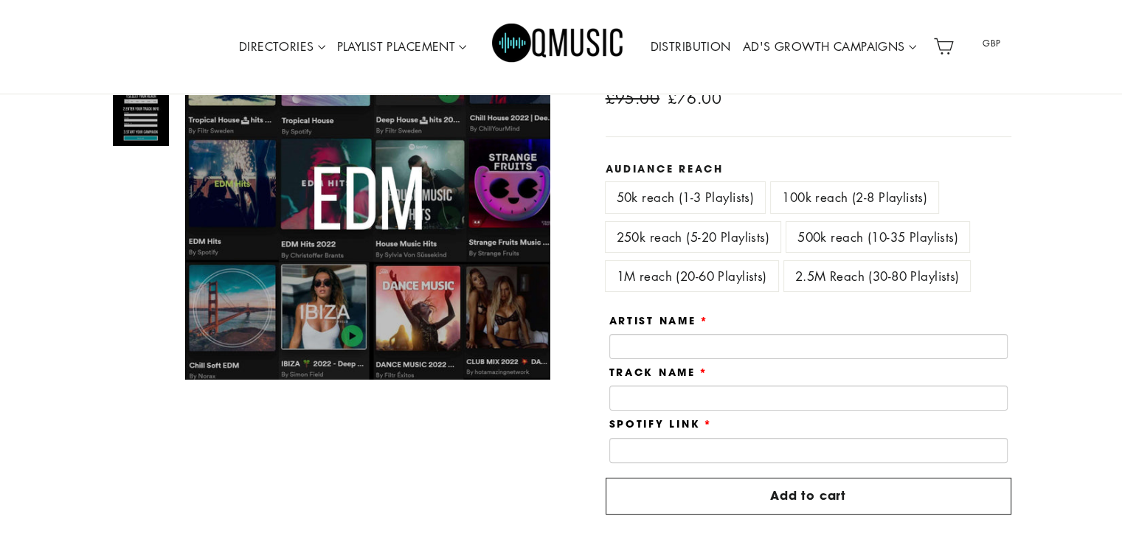
scroll to position [226, 0]
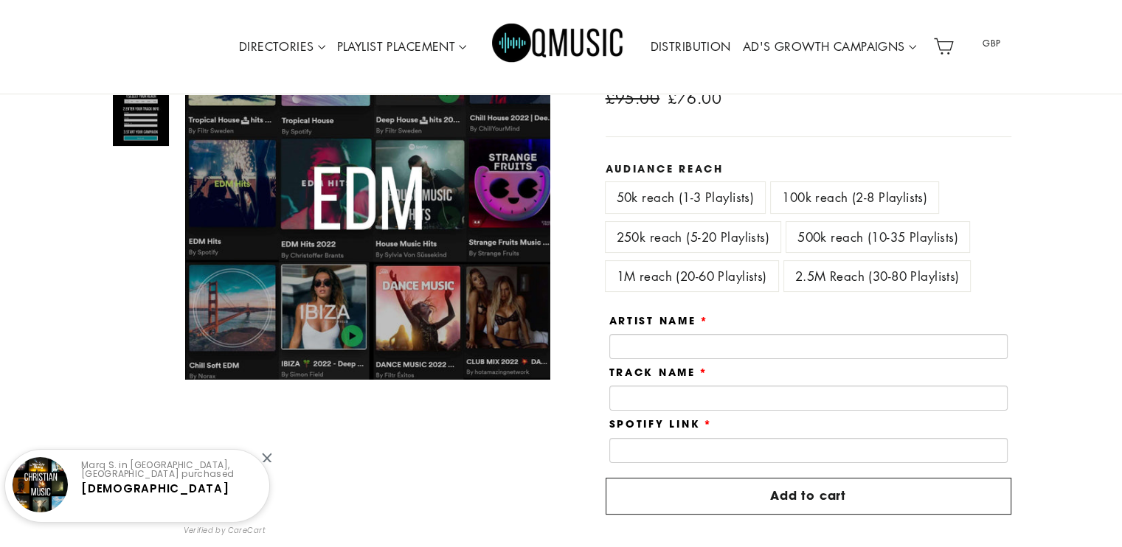
click at [804, 276] on label "2.5M Reach (30-80 Playlists)" at bounding box center [877, 276] width 187 height 30
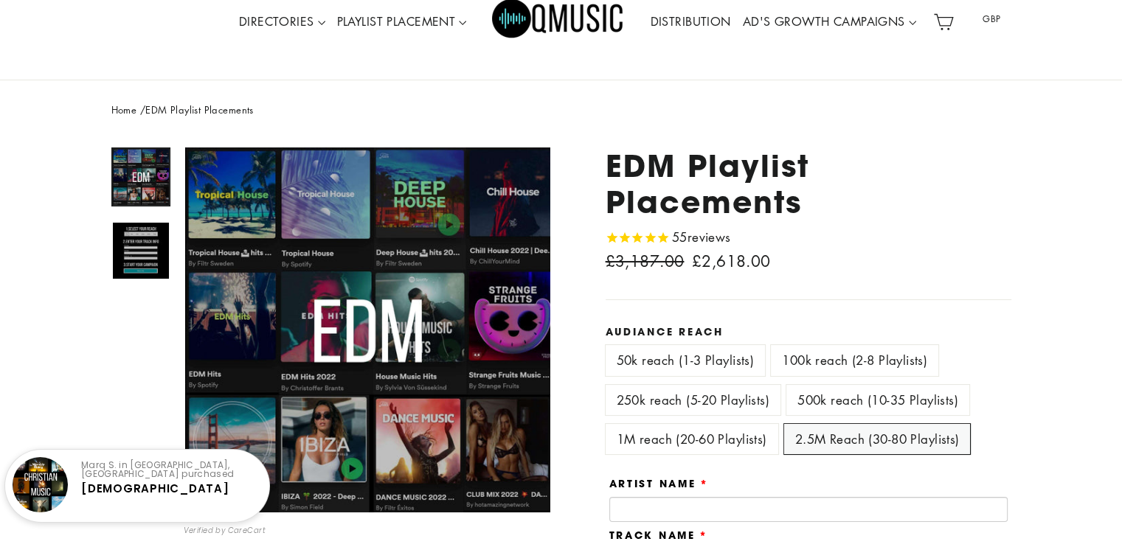
scroll to position [152, 0]
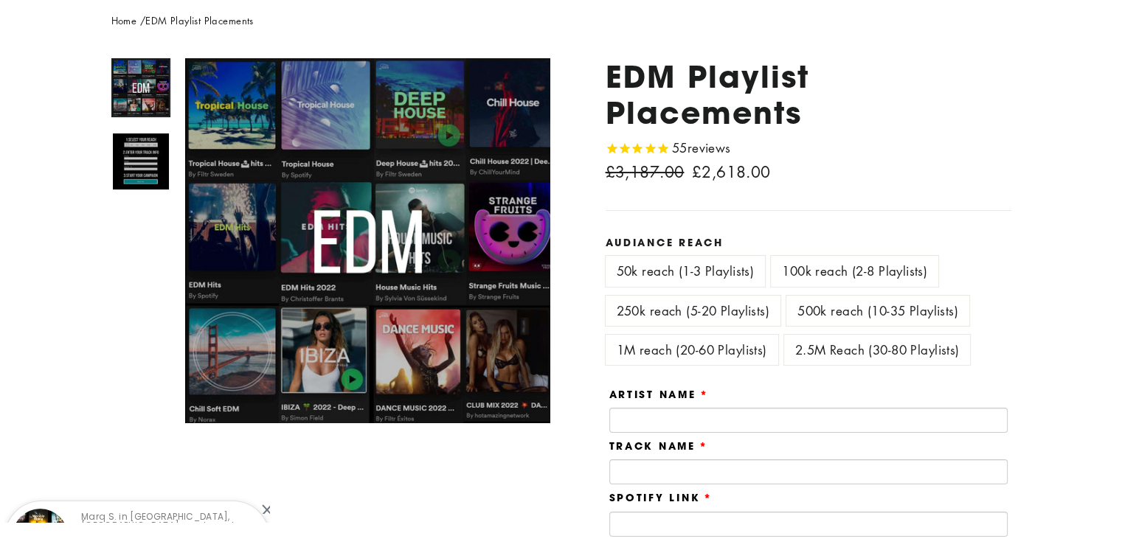
click at [717, 275] on label "50k reach (1-3 Playlists)" at bounding box center [686, 271] width 160 height 30
click at [817, 274] on label "100k reach (2-8 Playlists)" at bounding box center [854, 271] width 167 height 30
click at [723, 276] on label "50k reach (1-3 Playlists)" at bounding box center [686, 271] width 160 height 30
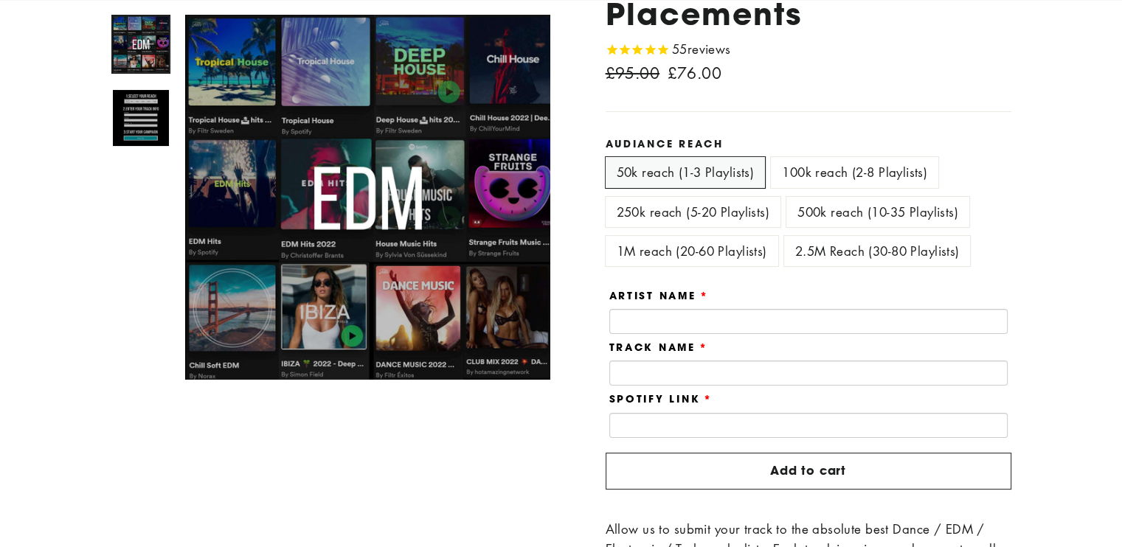
scroll to position [299, 0]
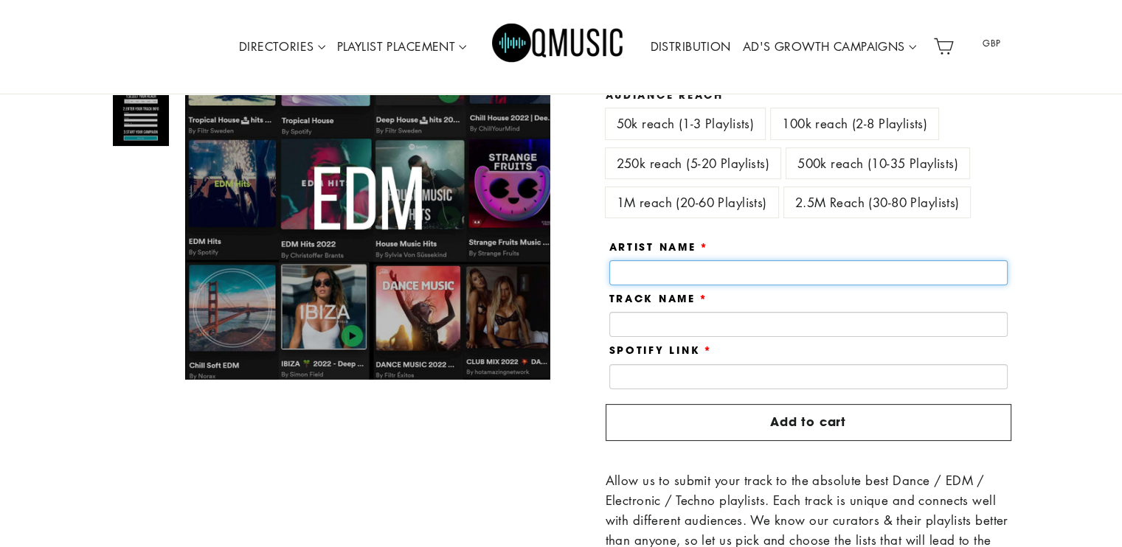
click at [728, 274] on input "text" at bounding box center [808, 272] width 398 height 25
type input "******"
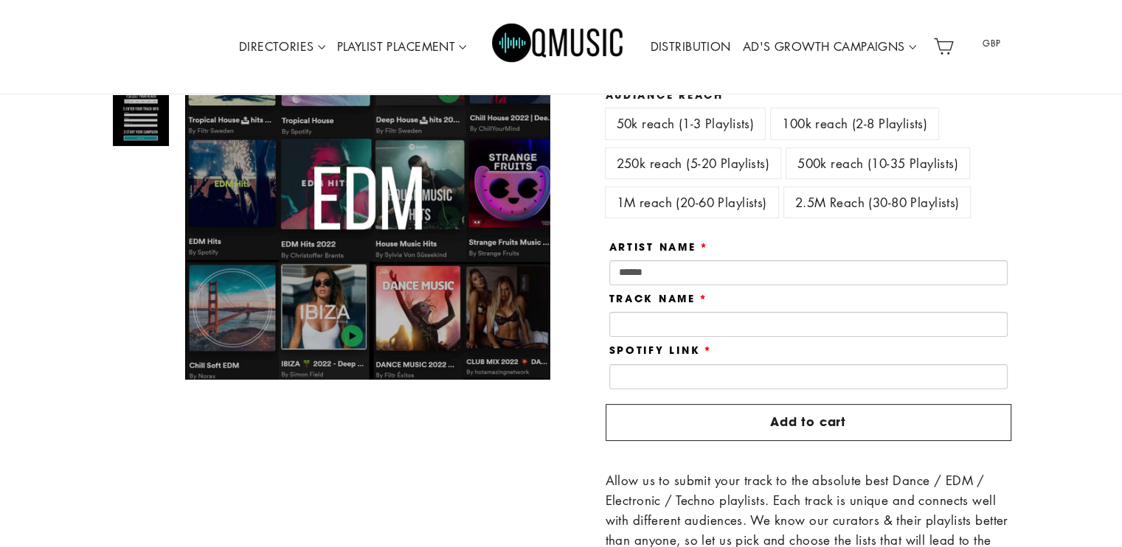
scroll to position [0, 0]
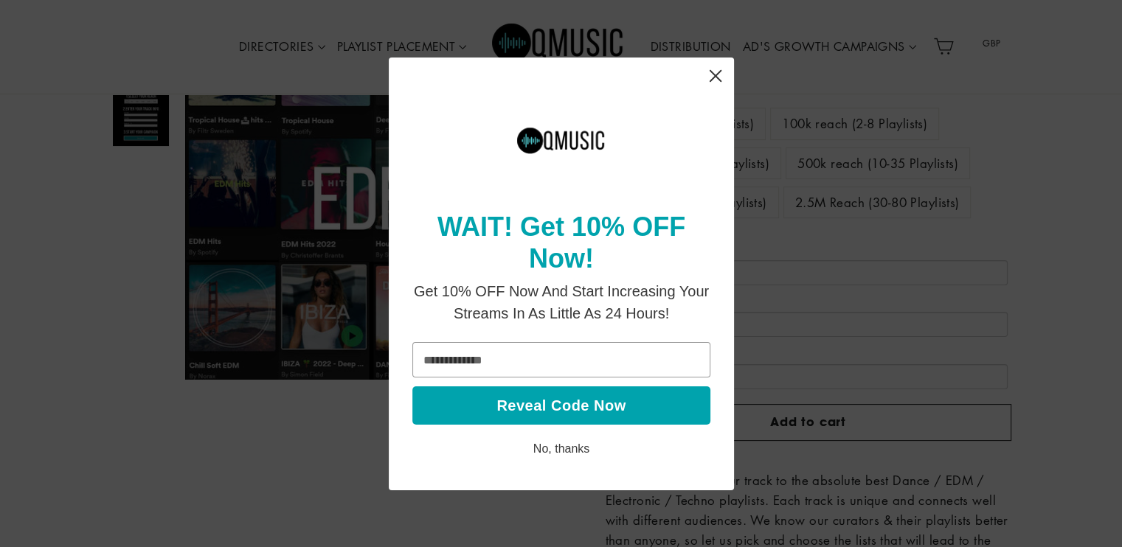
click at [712, 69] on icon "Close" at bounding box center [715, 75] width 29 height 29
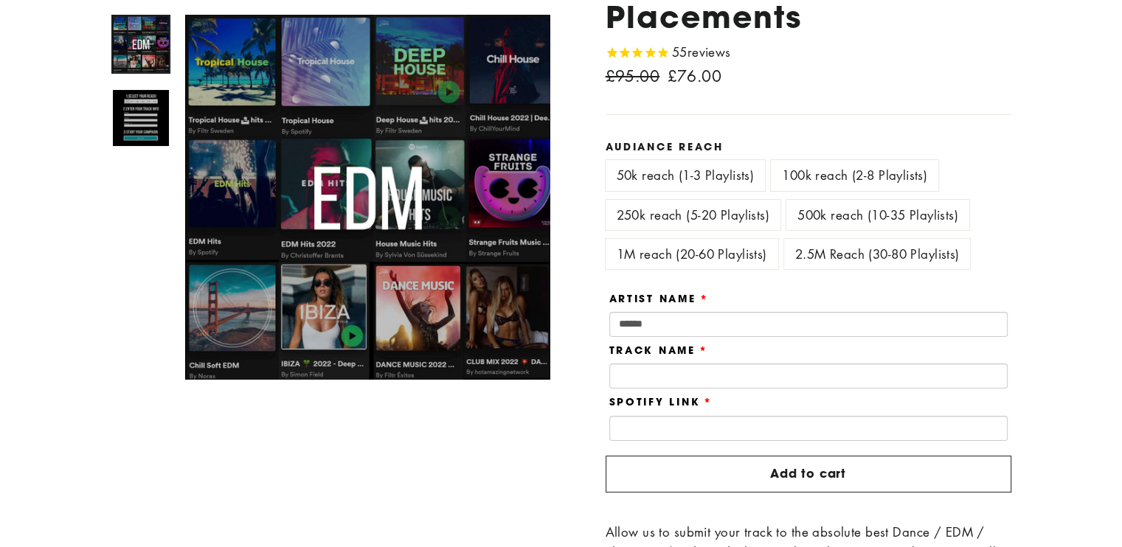
scroll to position [152, 0]
